Goal: Task Accomplishment & Management: Use online tool/utility

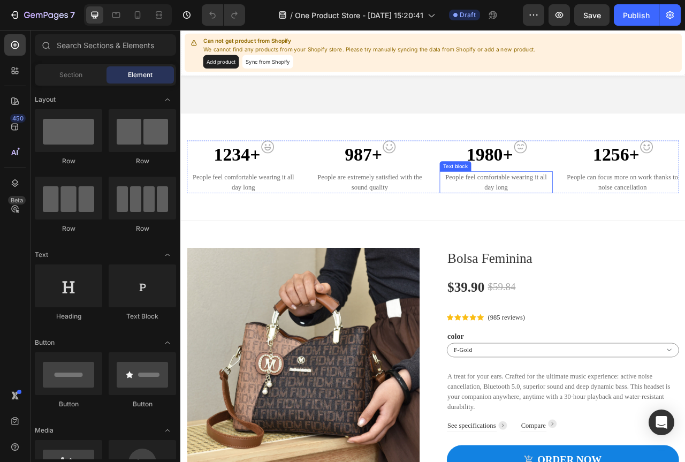
scroll to position [161, 0]
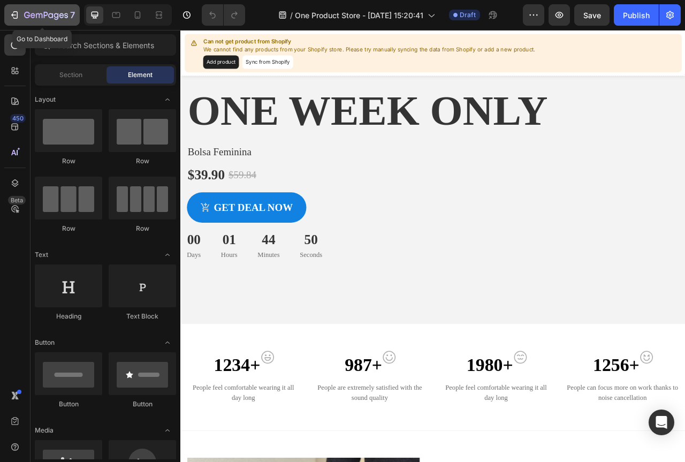
click at [21, 11] on div "7" at bounding box center [42, 15] width 66 height 13
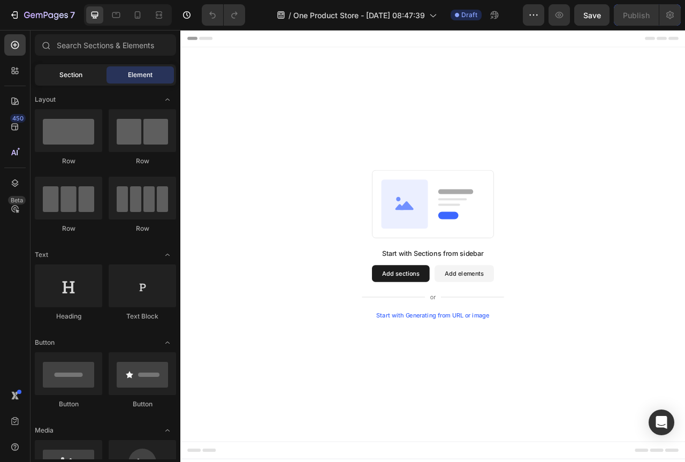
click at [69, 74] on span "Section" at bounding box center [70, 75] width 23 height 10
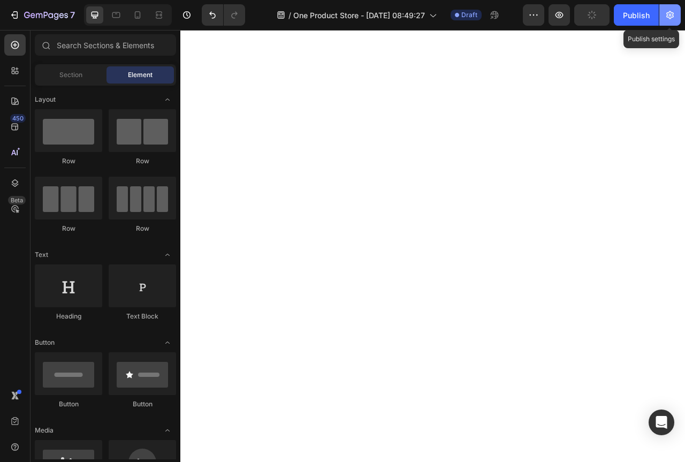
click at [664, 12] on button "button" at bounding box center [669, 14] width 21 height 21
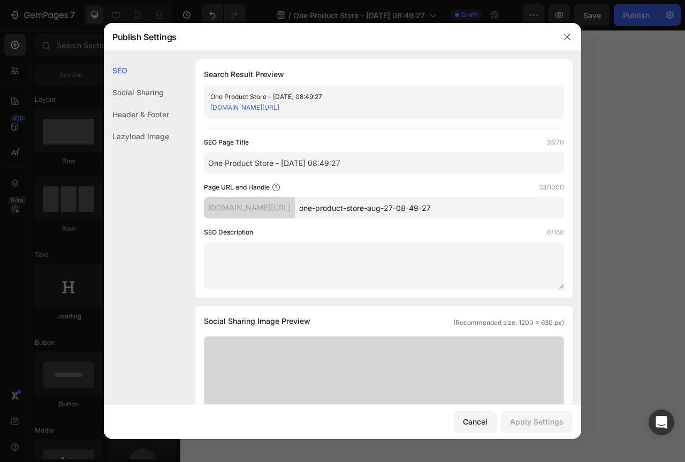
click at [321, 90] on div "One Product Store - Aug 27, 08:49:27 jfah4s-ur.myshopify.com/pages/one-product-…" at bounding box center [384, 102] width 360 height 34
click at [356, 82] on div "Search Result Preview One Product Store - Aug 27, 08:49:27 jfah4s-ur.myshopify.…" at bounding box center [383, 178] width 377 height 238
click at [562, 35] on button "button" at bounding box center [567, 36] width 17 height 17
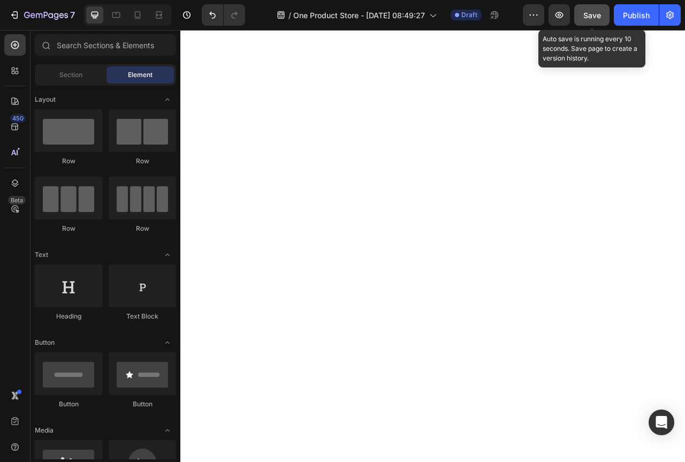
click at [589, 20] on div "Save" at bounding box center [592, 15] width 18 height 11
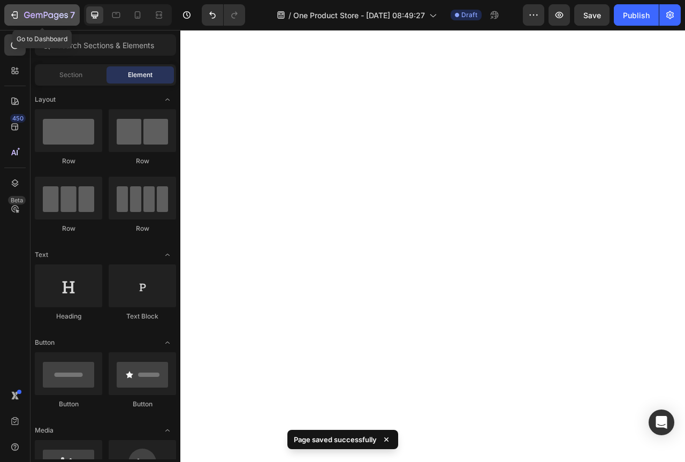
click at [12, 18] on icon "button" at bounding box center [14, 15] width 11 height 11
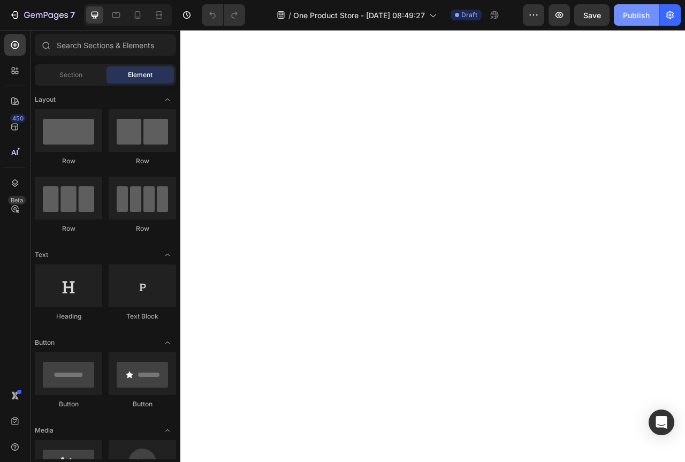
click at [642, 13] on div "Publish" at bounding box center [636, 15] width 27 height 11
click at [672, 7] on button "button" at bounding box center [669, 14] width 21 height 21
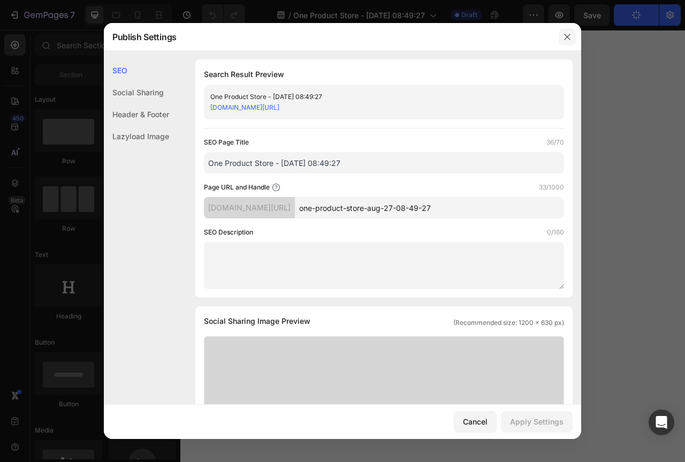
click at [559, 42] on button "button" at bounding box center [567, 36] width 17 height 17
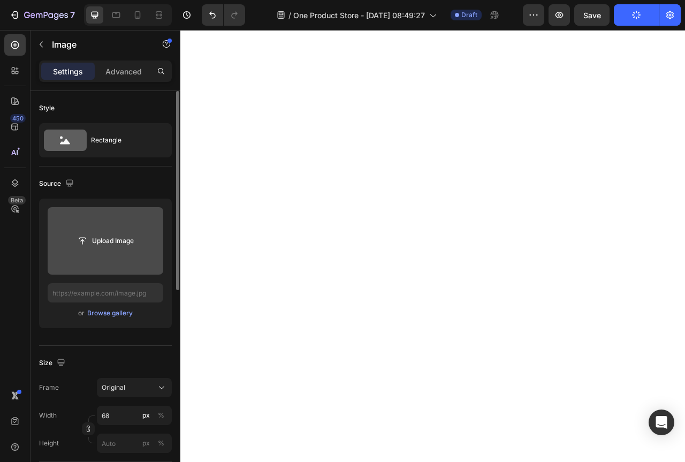
click at [125, 254] on input "file" at bounding box center [106, 240] width 116 height 67
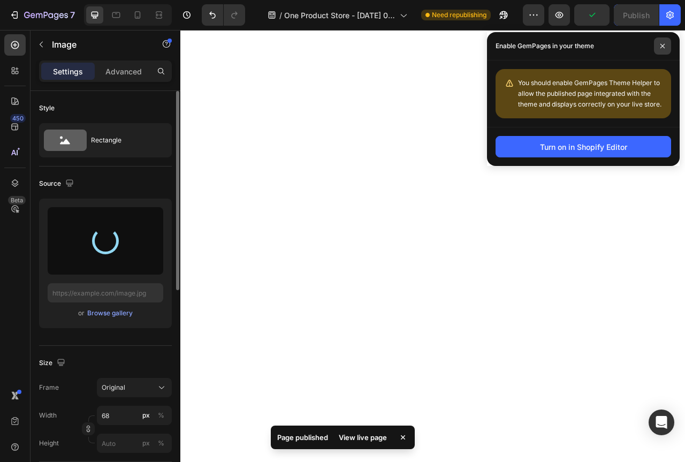
type input "[URL][DOMAIN_NAME]"
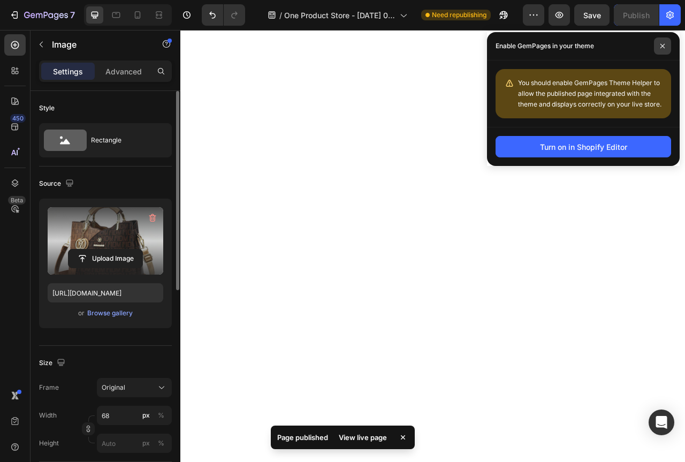
click at [667, 45] on span at bounding box center [662, 45] width 17 height 17
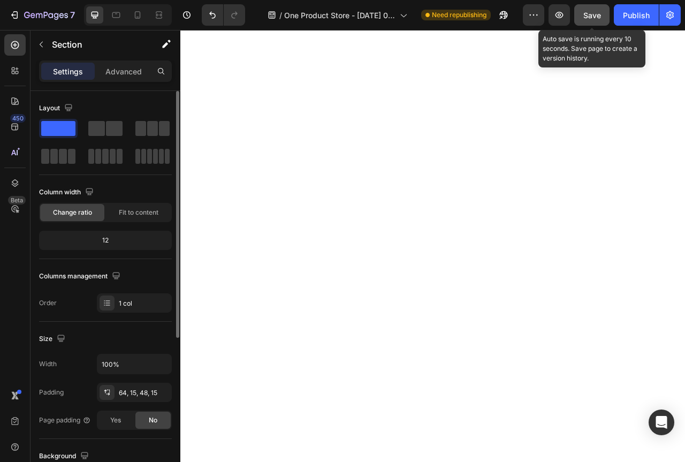
click at [580, 13] on button "Save" at bounding box center [591, 14] width 35 height 21
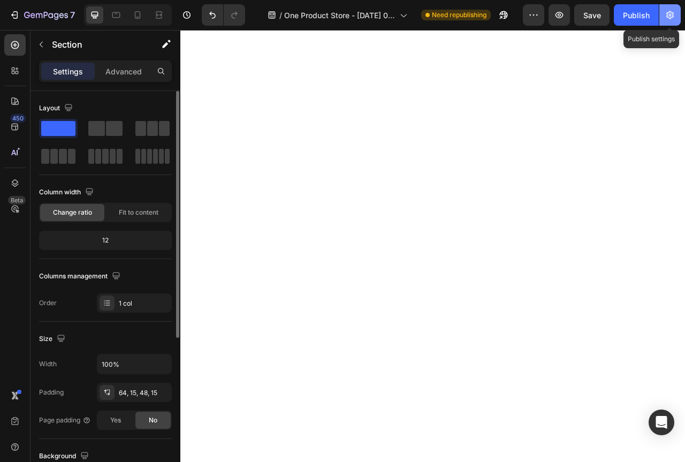
click at [663, 13] on button "button" at bounding box center [669, 14] width 21 height 21
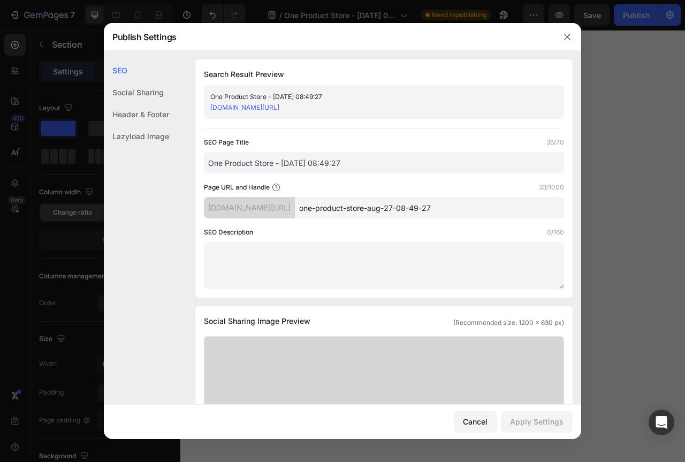
click at [387, 197] on input "one-product-store-aug-27-08-49-27" at bounding box center [429, 207] width 269 height 21
type input "bolsa-feminina"
drag, startPoint x: 552, startPoint y: 413, endPoint x: 561, endPoint y: 413, distance: 9.1
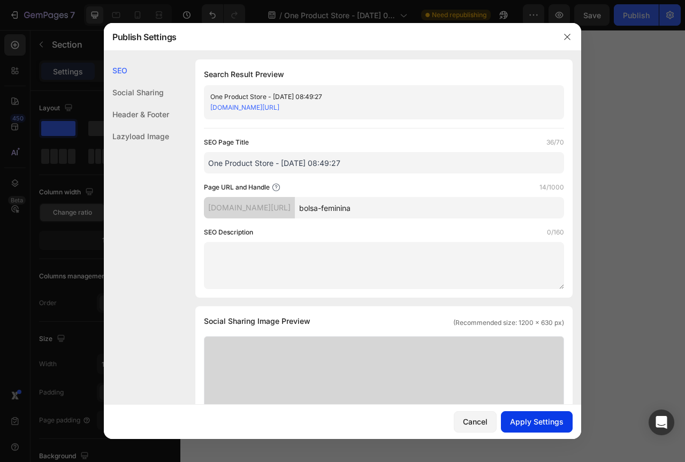
click at [556, 413] on button "Apply Settings" at bounding box center [537, 421] width 72 height 21
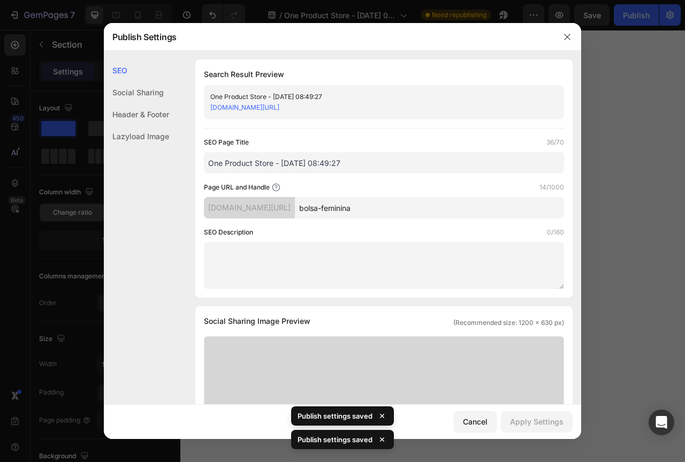
drag, startPoint x: 402, startPoint y: 105, endPoint x: 211, endPoint y: 110, distance: 191.1
click at [211, 110] on div "[DOMAIN_NAME][URL]" at bounding box center [375, 107] width 330 height 11
copy link "[DOMAIN_NAME][URL]"
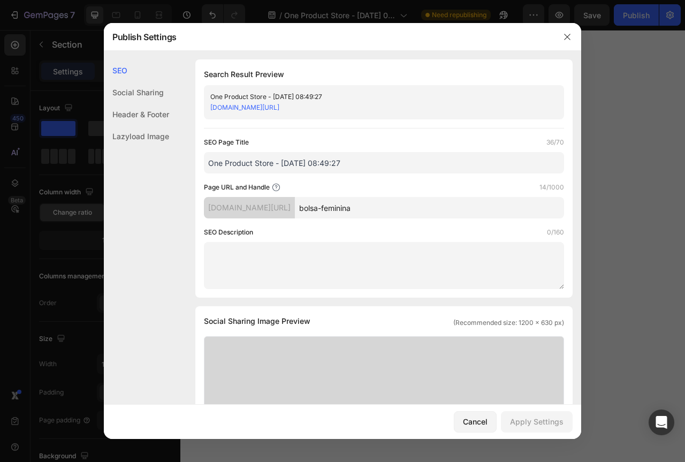
click at [366, 165] on input "One Product Store - [DATE] 08:49:27" at bounding box center [384, 162] width 360 height 21
type input "Bolsa Feminina"
click at [538, 429] on button "Apply Settings" at bounding box center [537, 421] width 72 height 21
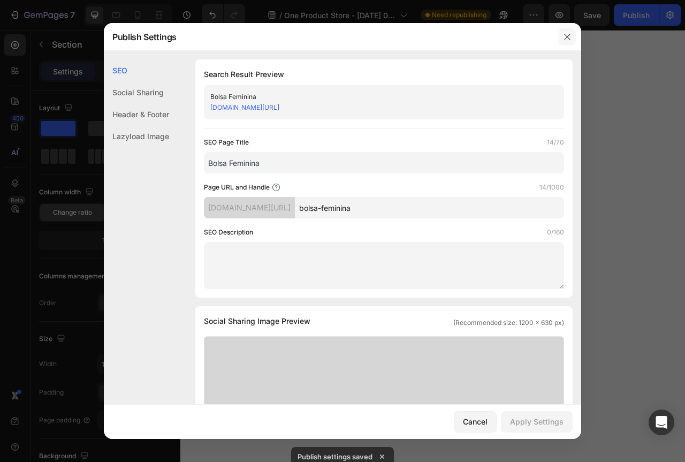
click at [561, 36] on button "button" at bounding box center [567, 36] width 17 height 17
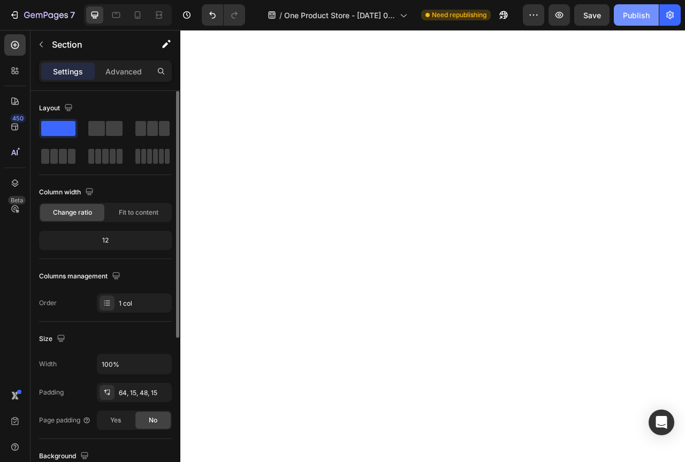
click at [634, 19] on div "Publish" at bounding box center [636, 15] width 27 height 11
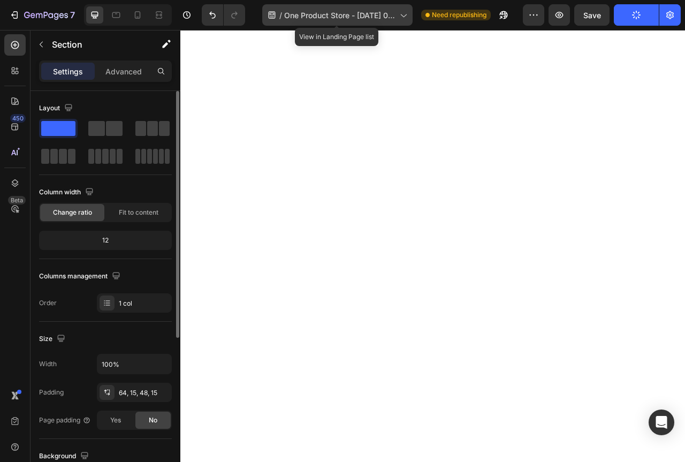
click at [405, 14] on icon at bounding box center [403, 15] width 11 height 11
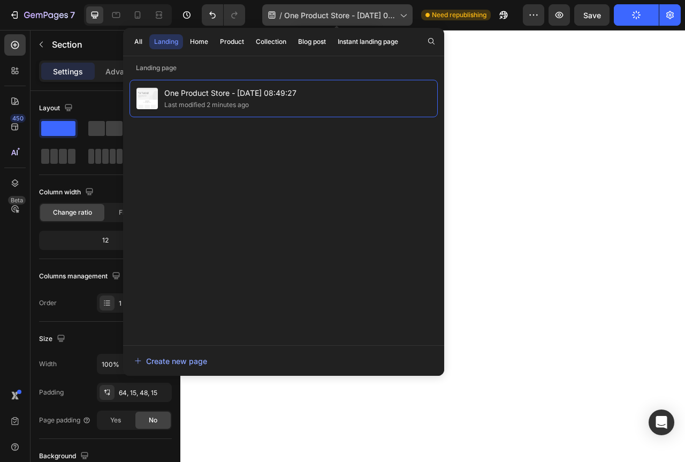
click at [405, 14] on icon at bounding box center [403, 15] width 11 height 11
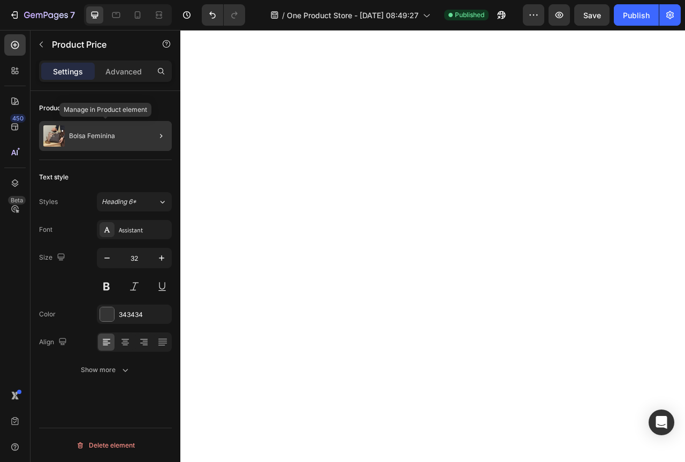
click at [109, 128] on div "Bolsa Feminina" at bounding box center [105, 136] width 133 height 30
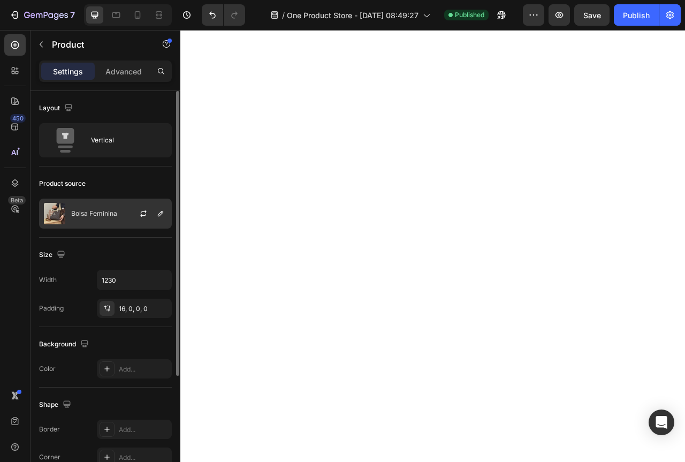
click at [101, 211] on p "Bolsa Feminina" at bounding box center [94, 213] width 46 height 7
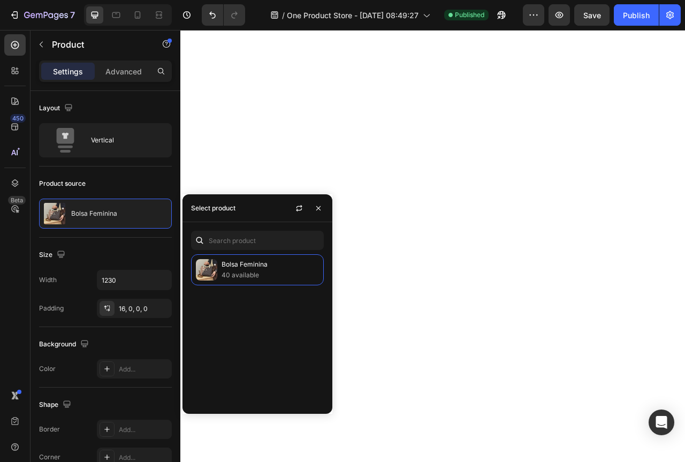
click at [261, 252] on div "Bolsa Feminina 40 available" at bounding box center [257, 318] width 150 height 192
click at [258, 264] on p "Bolsa Feminina" at bounding box center [270, 264] width 97 height 11
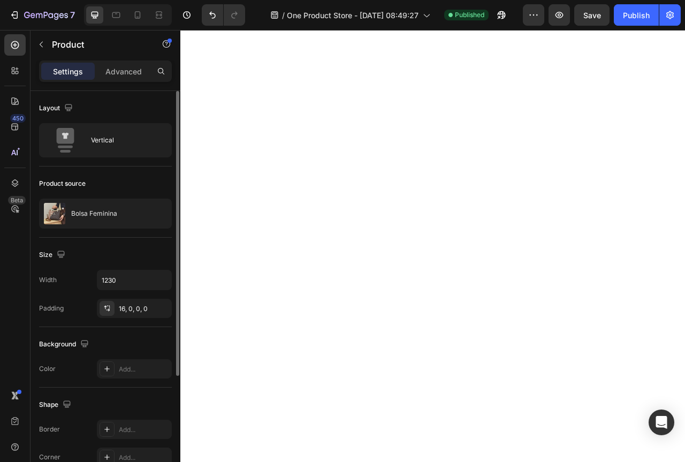
click at [133, 243] on div "Size Width 1230 Padding 16, 0, 0, 0" at bounding box center [105, 282] width 133 height 89
click at [141, 216] on icon "button" at bounding box center [143, 213] width 9 height 9
click at [94, 210] on p "Bolsa Feminina" at bounding box center [94, 213] width 46 height 7
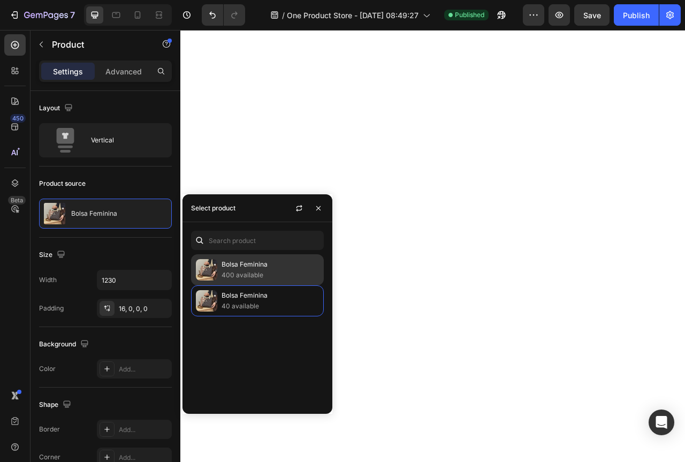
click at [263, 265] on p "Bolsa Feminina" at bounding box center [270, 264] width 97 height 11
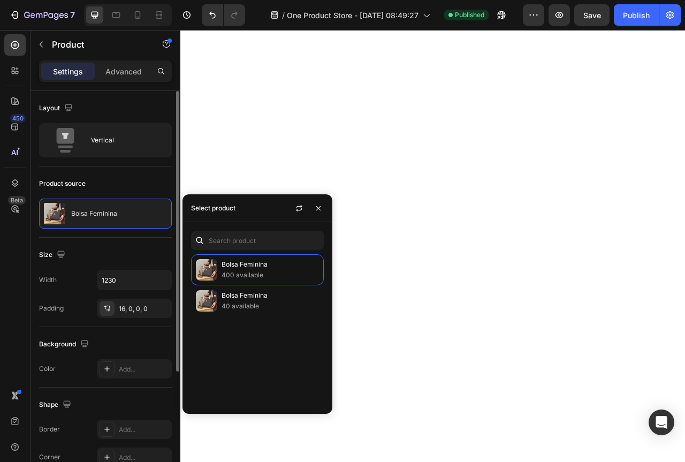
click at [102, 184] on div "Product source" at bounding box center [105, 183] width 133 height 17
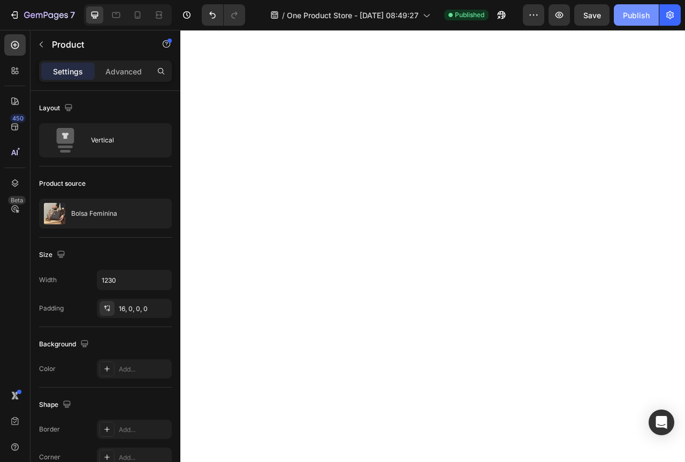
click at [645, 22] on button "Publish" at bounding box center [636, 14] width 45 height 21
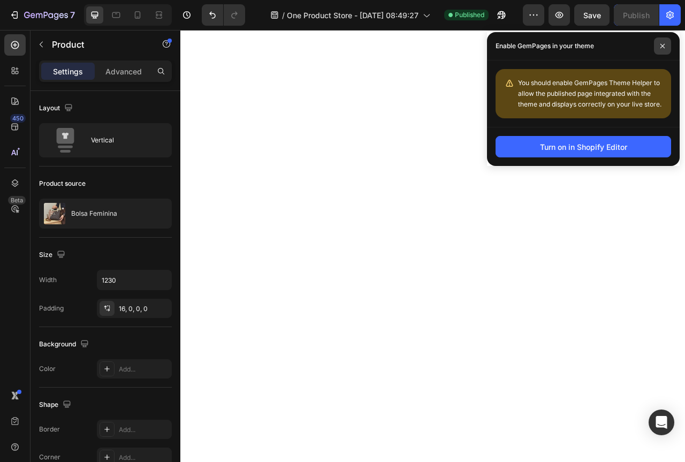
click at [663, 52] on span at bounding box center [662, 45] width 17 height 17
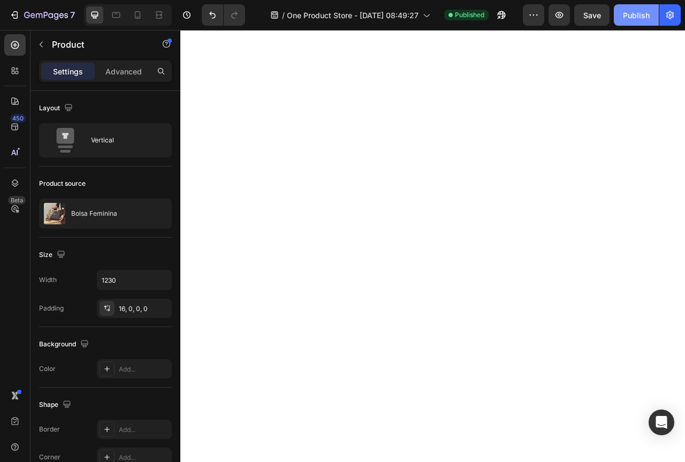
click at [645, 19] on div "Publish" at bounding box center [636, 15] width 27 height 11
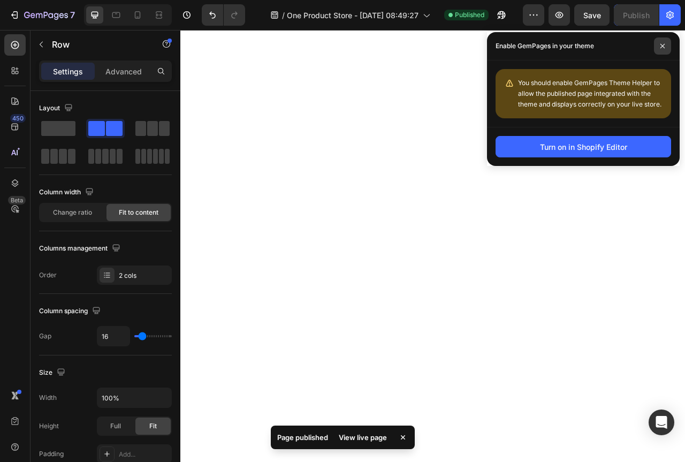
click at [671, 49] on div "Enable GemPages in your theme" at bounding box center [583, 46] width 193 height 28
click at [666, 47] on span at bounding box center [662, 45] width 17 height 17
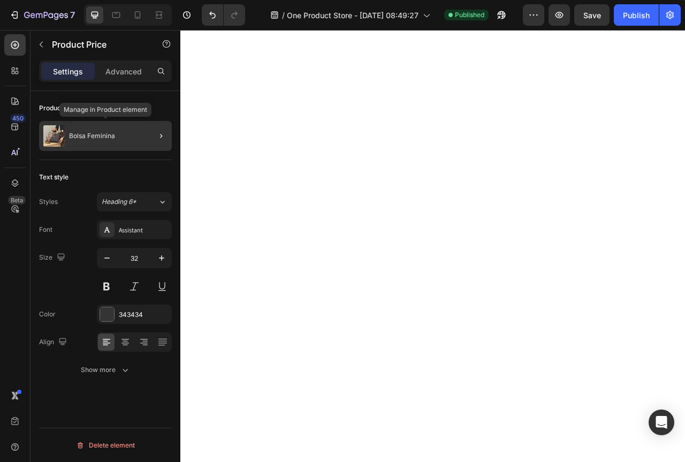
click at [127, 136] on div "Bolsa Feminina" at bounding box center [105, 136] width 133 height 30
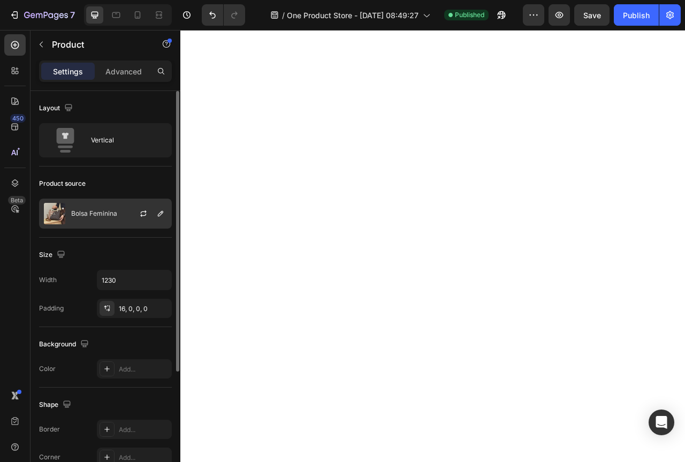
click at [126, 203] on div at bounding box center [147, 213] width 47 height 29
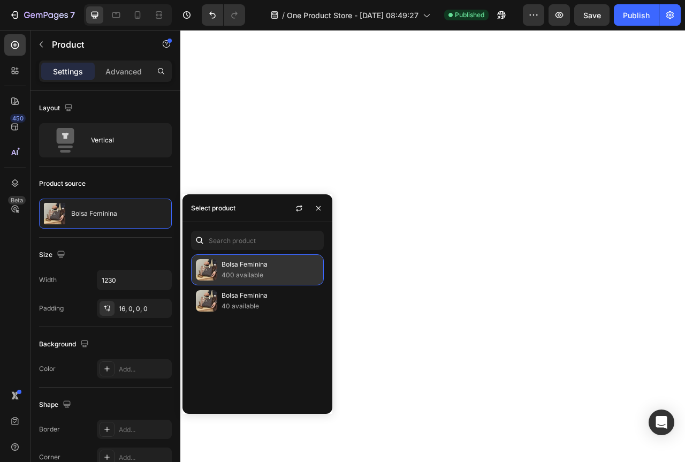
click at [253, 265] on p "Bolsa Feminina" at bounding box center [270, 264] width 97 height 11
